Goal: Navigation & Orientation: Find specific page/section

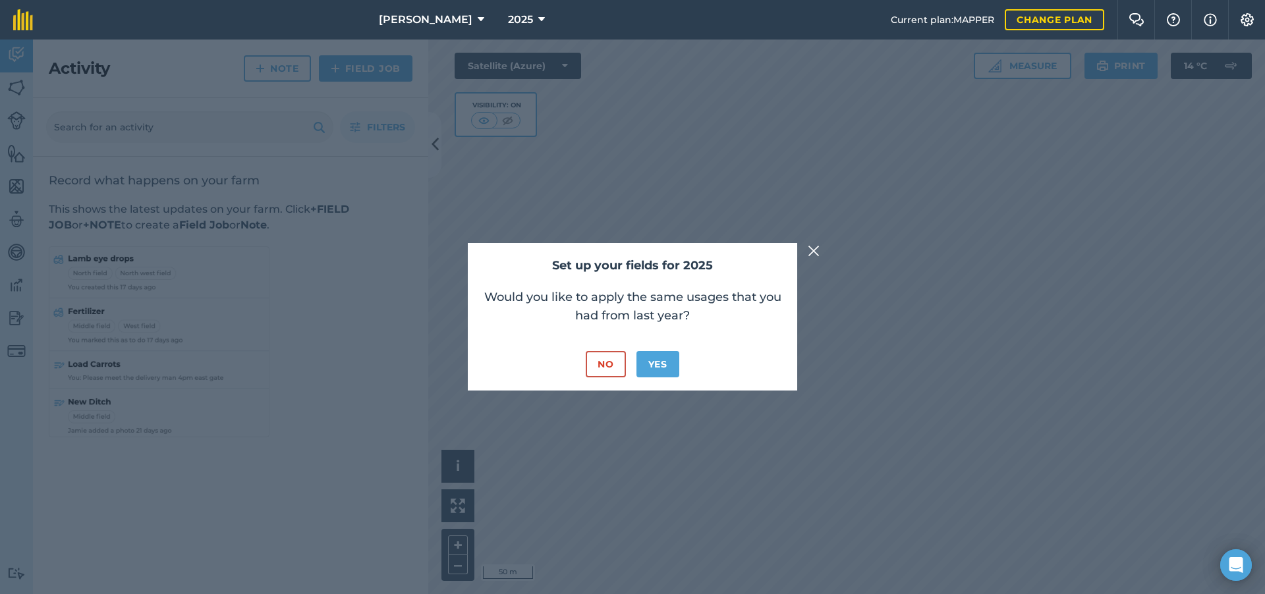
click at [614, 362] on button "No" at bounding box center [606, 364] width 40 height 26
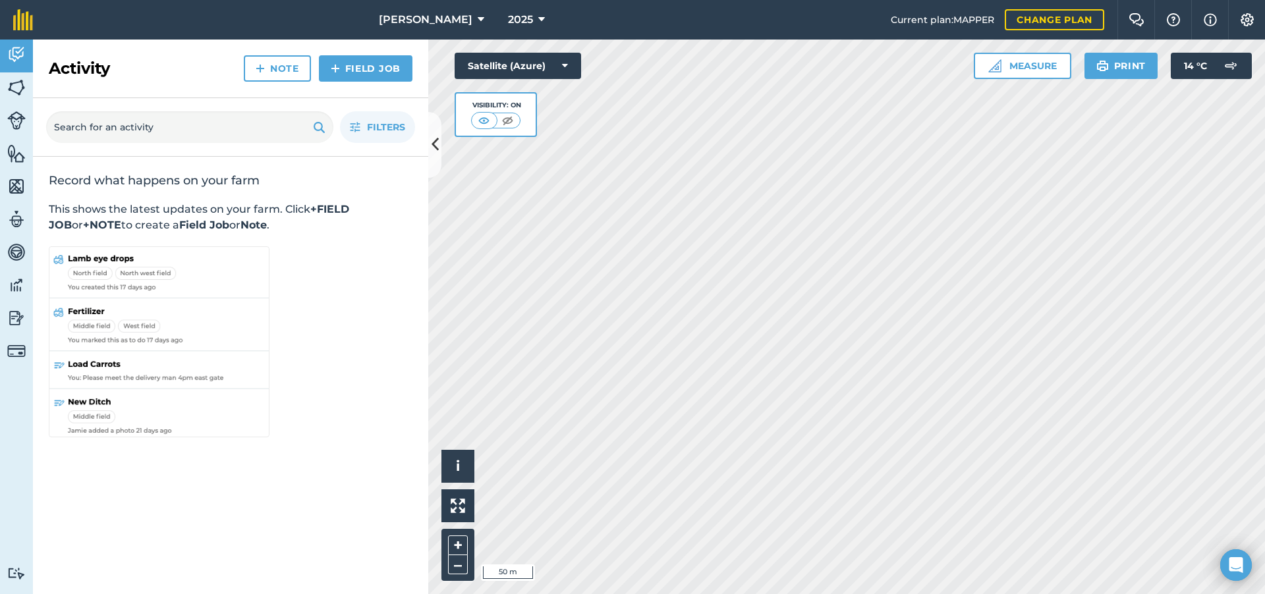
click at [478, 16] on icon at bounding box center [481, 20] width 7 height 16
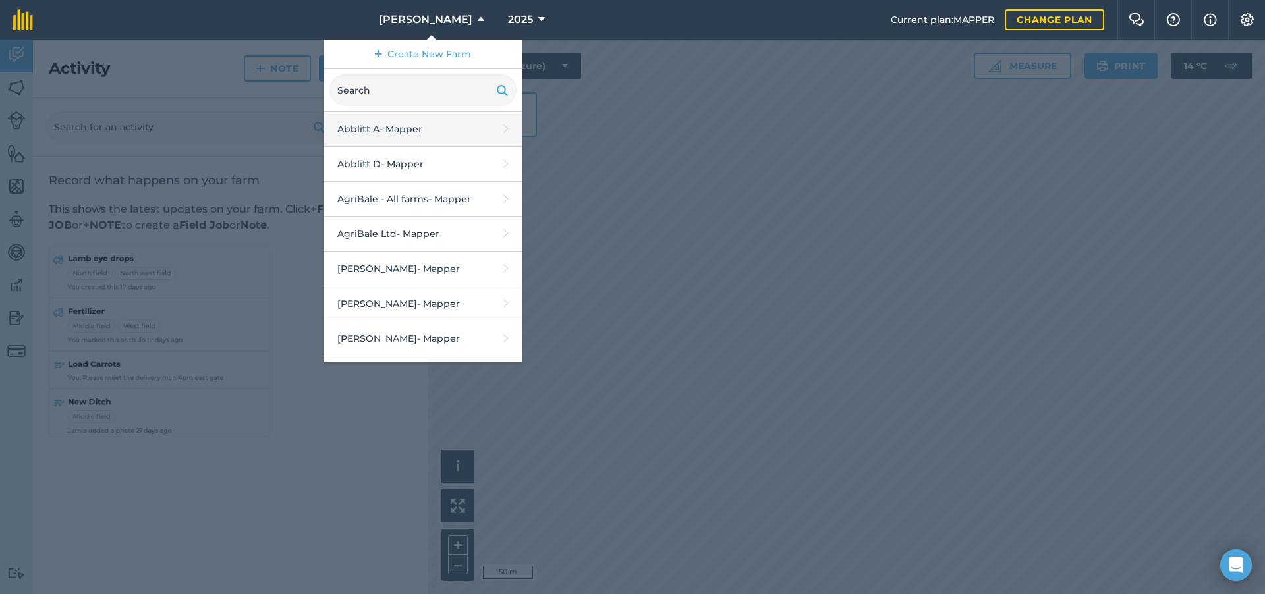
click at [468, 135] on link "Abblitt A - Mapper" at bounding box center [423, 129] width 198 height 35
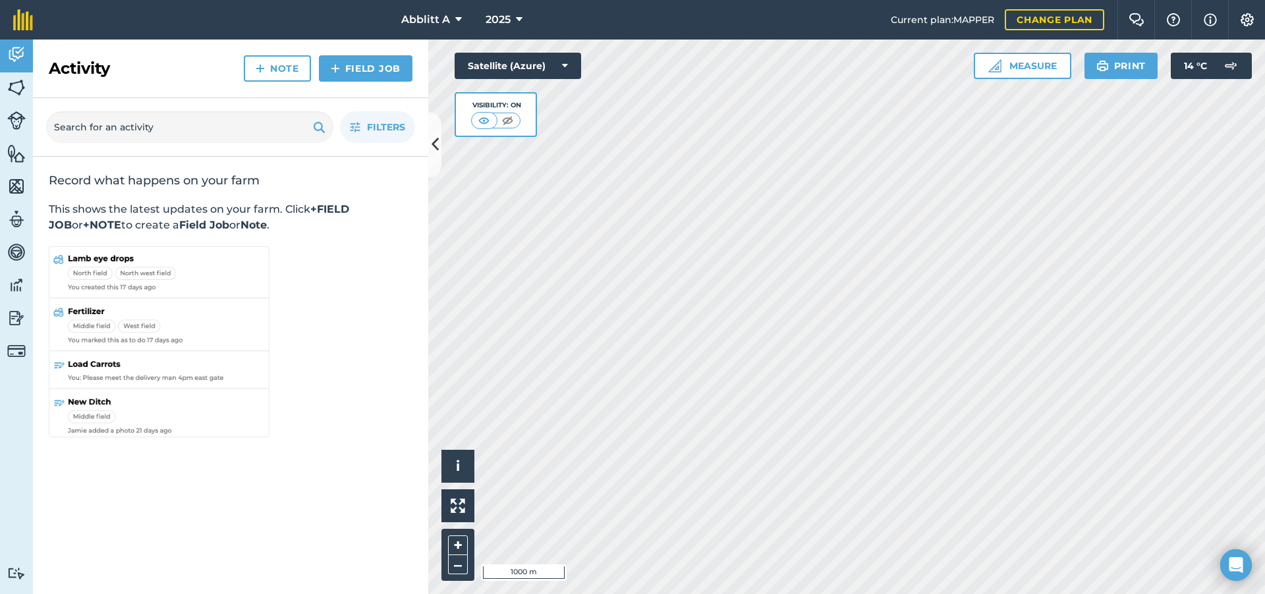
click at [508, 21] on span "2025" at bounding box center [498, 20] width 25 height 16
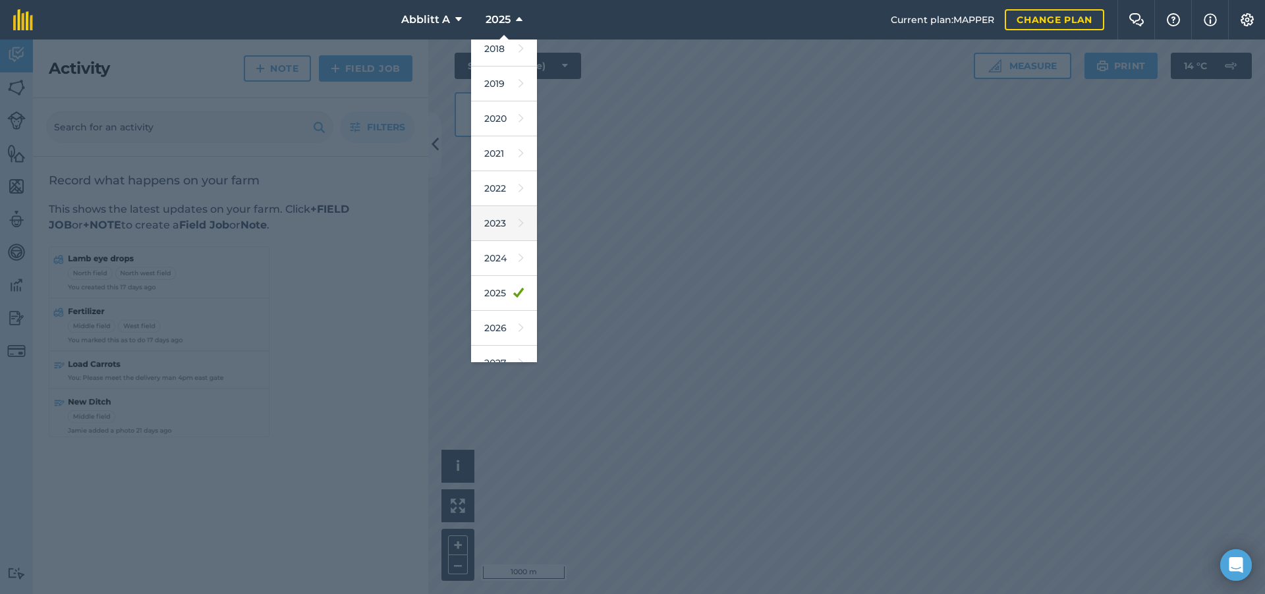
scroll to position [47, 0]
click at [505, 326] on link "2026" at bounding box center [504, 324] width 66 height 35
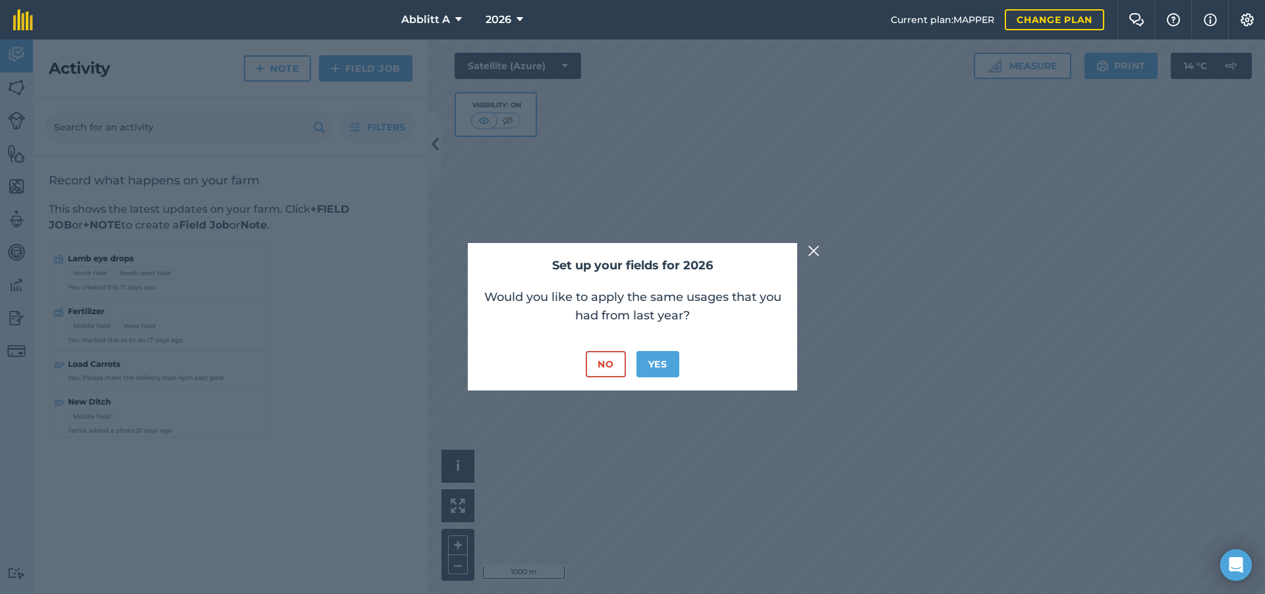
click at [602, 372] on button "No" at bounding box center [606, 364] width 40 height 26
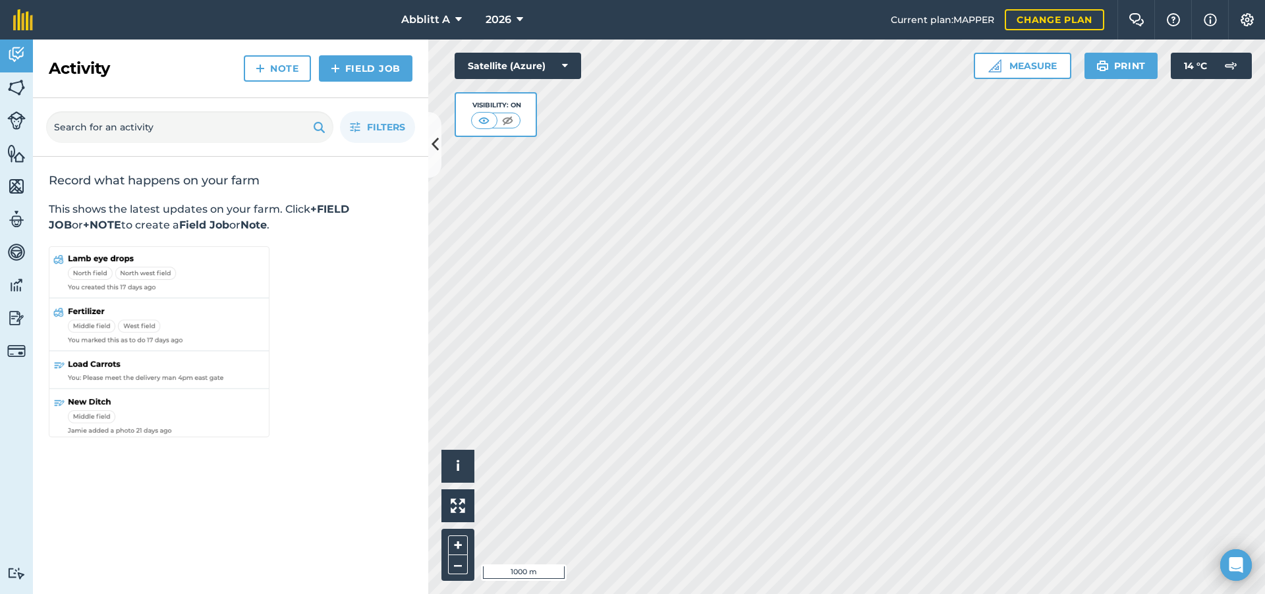
click at [431, 19] on span "Abblitt A" at bounding box center [425, 20] width 49 height 16
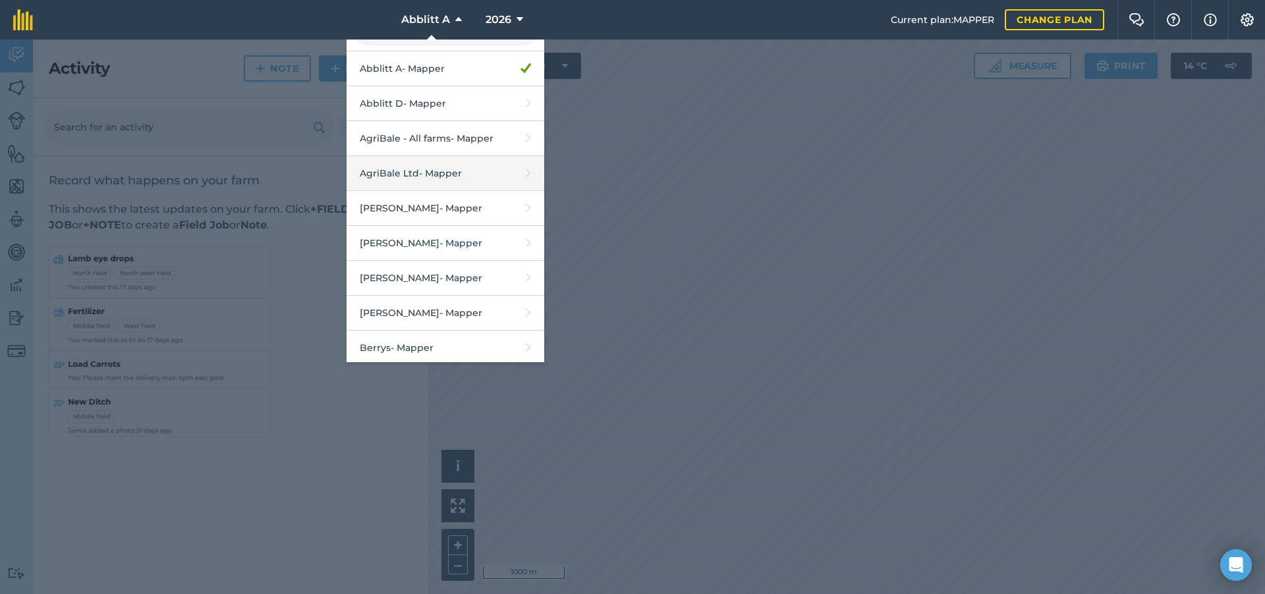
scroll to position [65, 0]
click at [454, 208] on link "[PERSON_NAME] M - Mapper" at bounding box center [446, 204] width 198 height 35
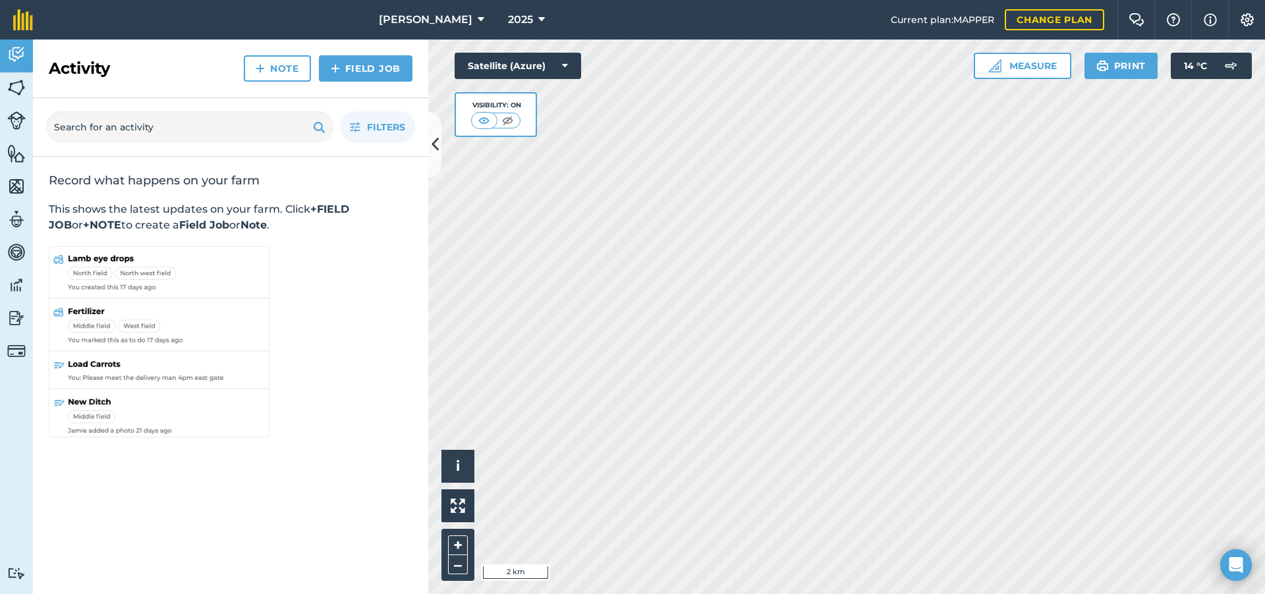
click at [454, 7] on button "[PERSON_NAME]" at bounding box center [432, 20] width 116 height 40
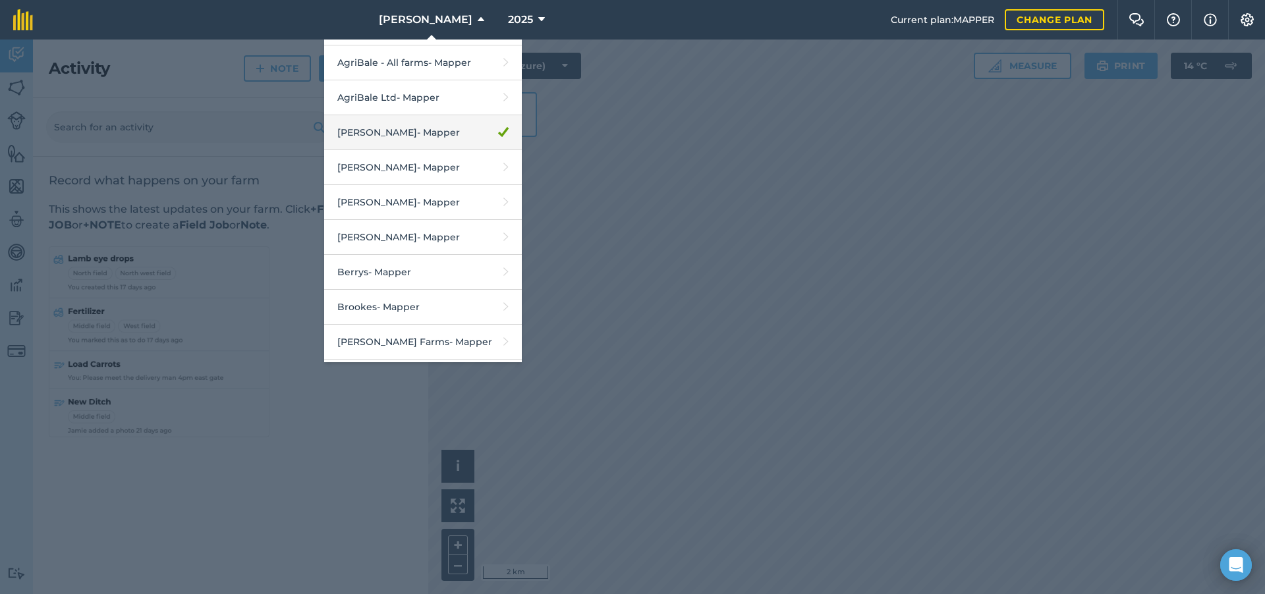
scroll to position [137, 0]
click at [447, 241] on link "[PERSON_NAME] - Mapper" at bounding box center [423, 236] width 198 height 35
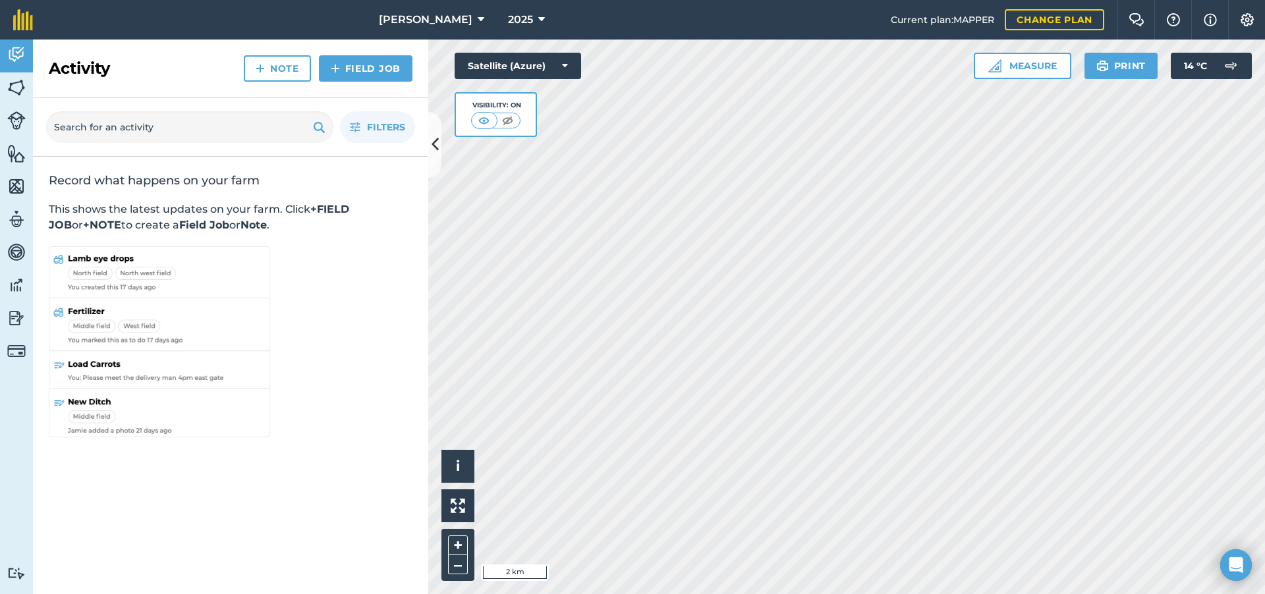
click at [19, 86] on img at bounding box center [16, 88] width 18 height 20
